Goal: Transaction & Acquisition: Obtain resource

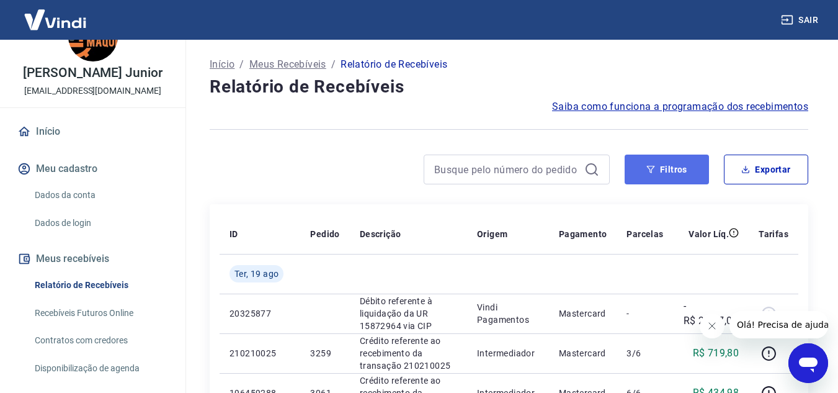
click at [659, 167] on button "Filtros" at bounding box center [666, 169] width 84 height 30
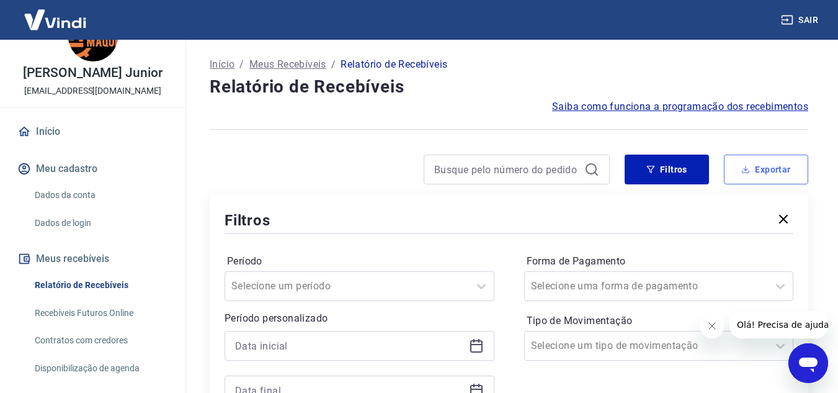
click at [760, 166] on button "Exportar" at bounding box center [766, 169] width 84 height 30
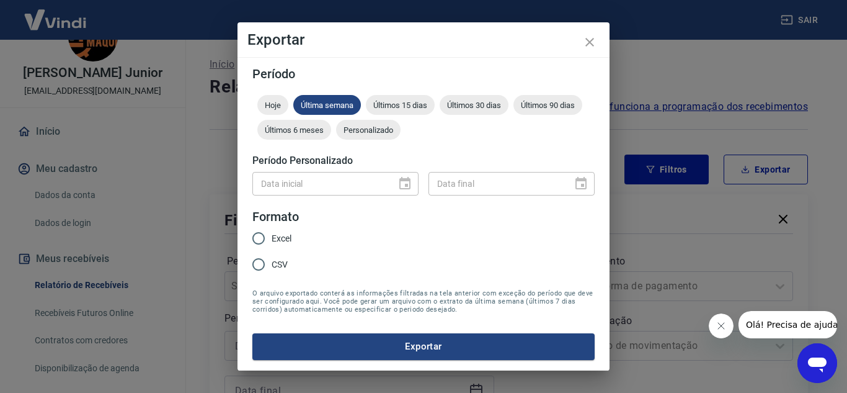
click at [260, 237] on input "Excel" at bounding box center [259, 238] width 26 height 26
radio input "true"
click at [361, 131] on span "Personalizado" at bounding box center [368, 129] width 64 height 9
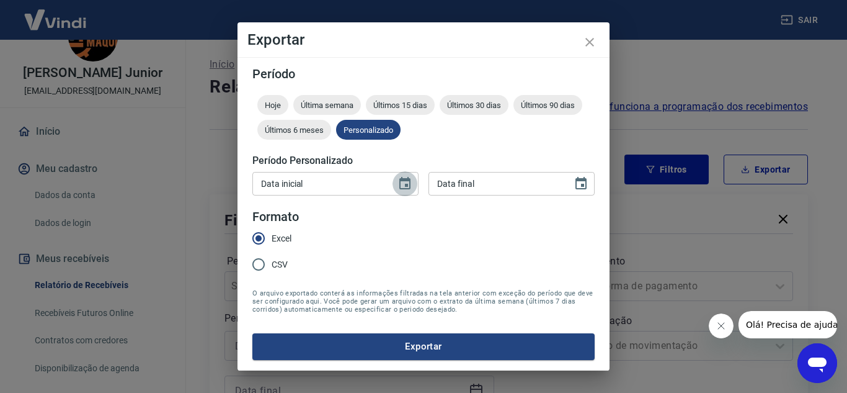
click at [406, 183] on icon "Choose date" at bounding box center [404, 183] width 15 height 15
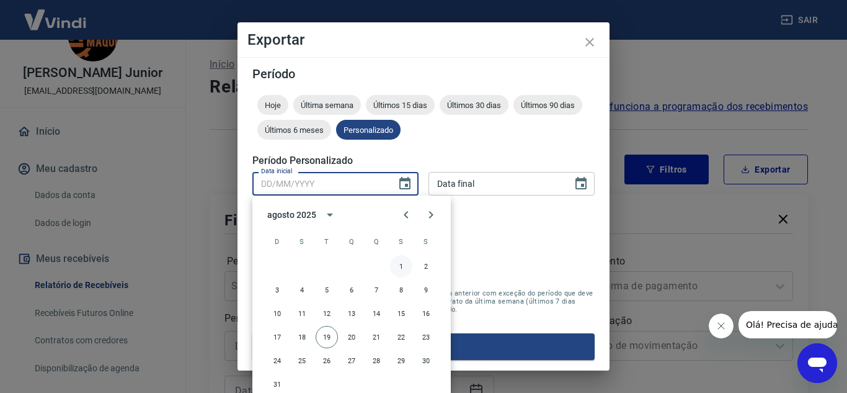
click at [400, 260] on button "1" at bounding box center [401, 266] width 22 height 22
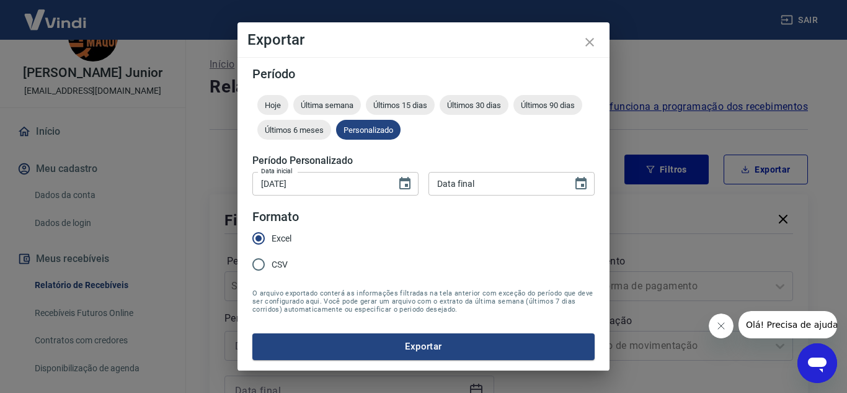
drag, startPoint x: 401, startPoint y: 181, endPoint x: 439, endPoint y: 192, distance: 39.9
click at [401, 181] on icon "Choose date, selected date is 1 de ago de 2025" at bounding box center [404, 183] width 11 height 12
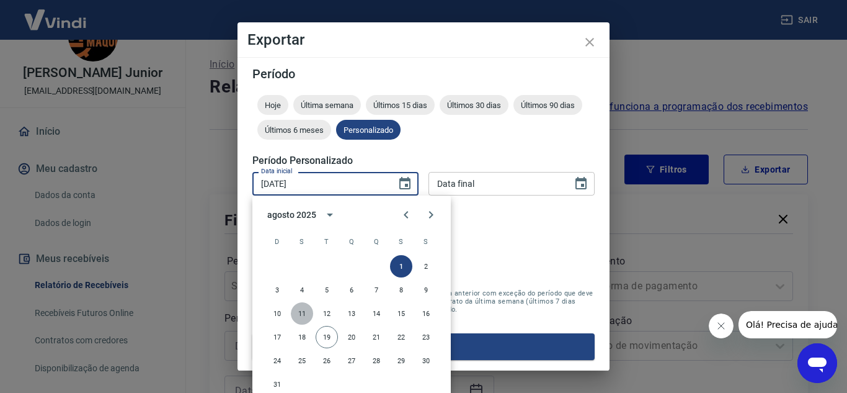
click at [302, 313] on button "11" at bounding box center [302, 313] width 22 height 22
type input "[DATE]"
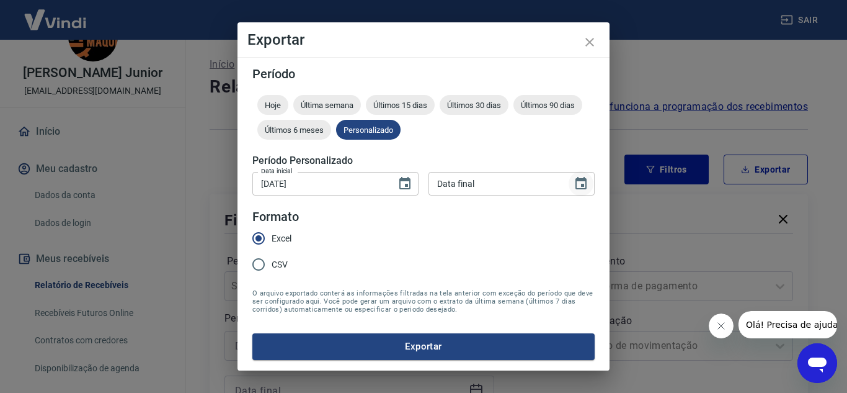
click at [582, 180] on icon "Choose date" at bounding box center [580, 183] width 11 height 12
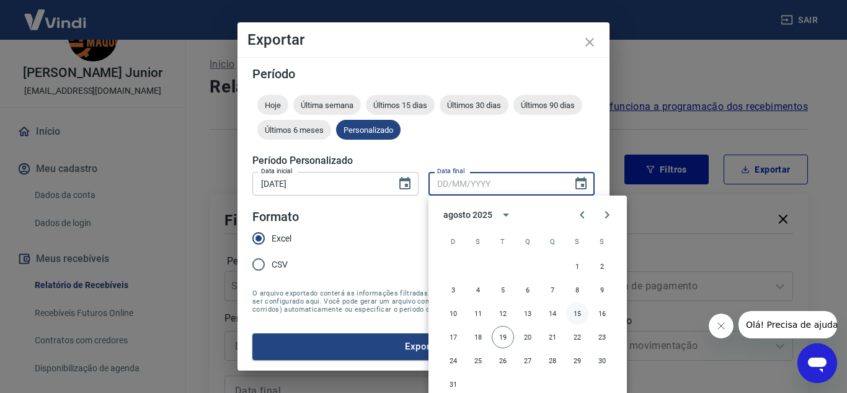
click at [571, 314] on button "15" at bounding box center [577, 313] width 22 height 22
type input "[DATE]"
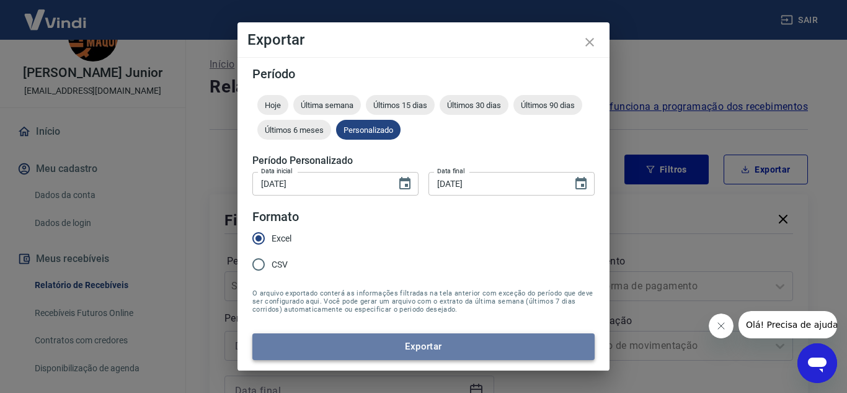
click at [414, 336] on button "Exportar" at bounding box center [423, 346] width 342 height 26
